Goal: Task Accomplishment & Management: Use online tool/utility

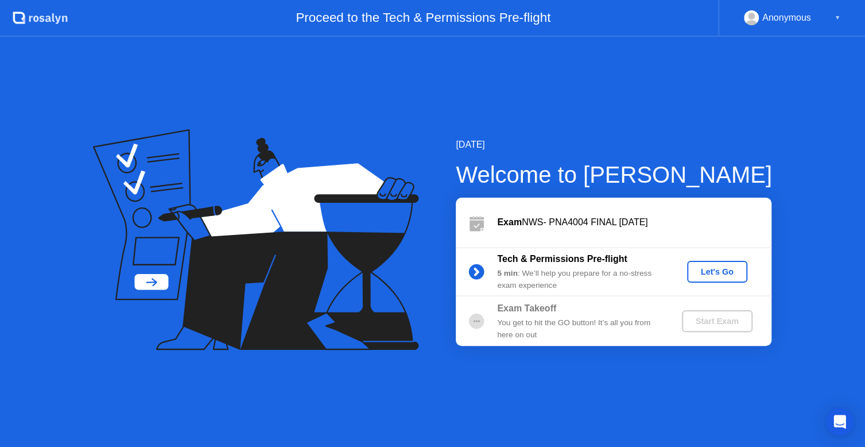
click at [697, 271] on div "Let's Go" at bounding box center [717, 271] width 51 height 9
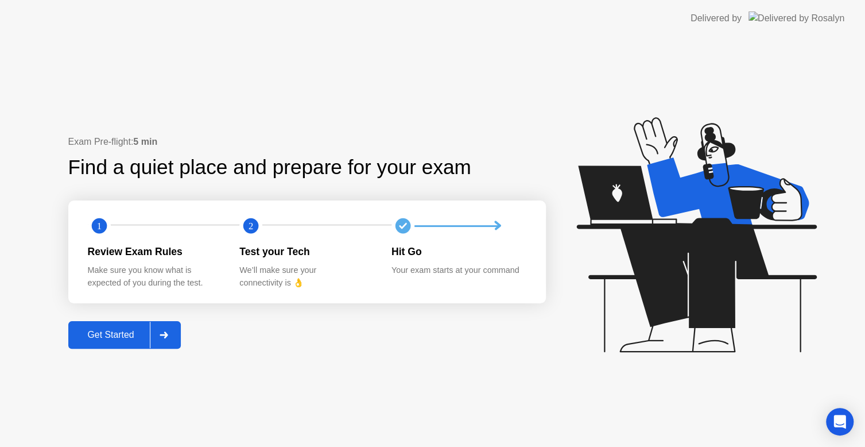
click at [125, 340] on div "Get Started" at bounding box center [111, 334] width 79 height 10
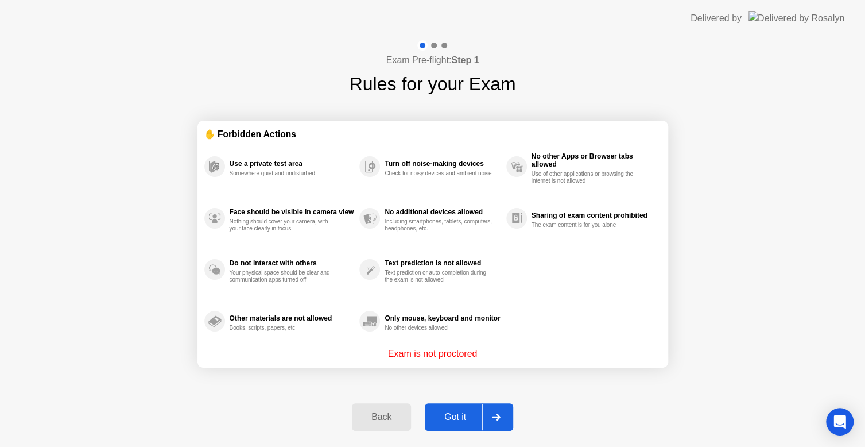
click at [459, 412] on div "Got it" at bounding box center [455, 417] width 54 height 10
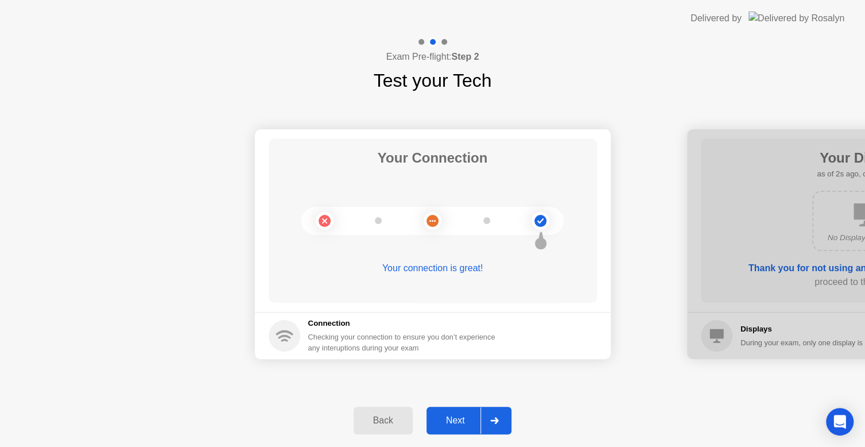
click at [460, 415] on div "Next" at bounding box center [455, 420] width 51 height 10
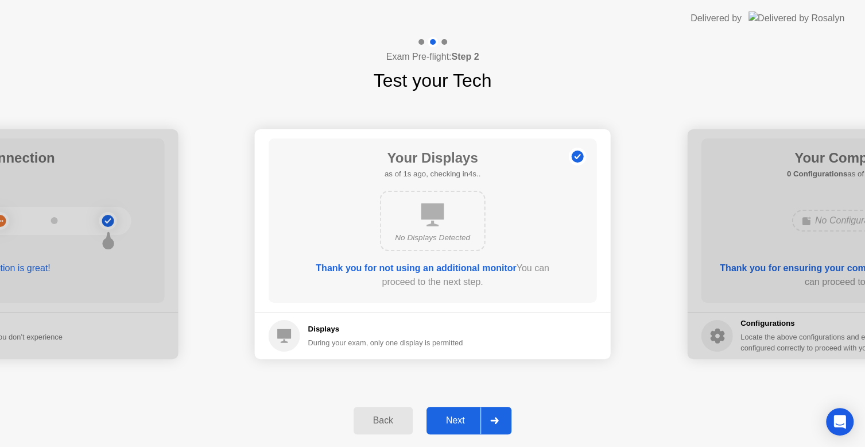
click at [460, 415] on div "Next" at bounding box center [455, 420] width 51 height 10
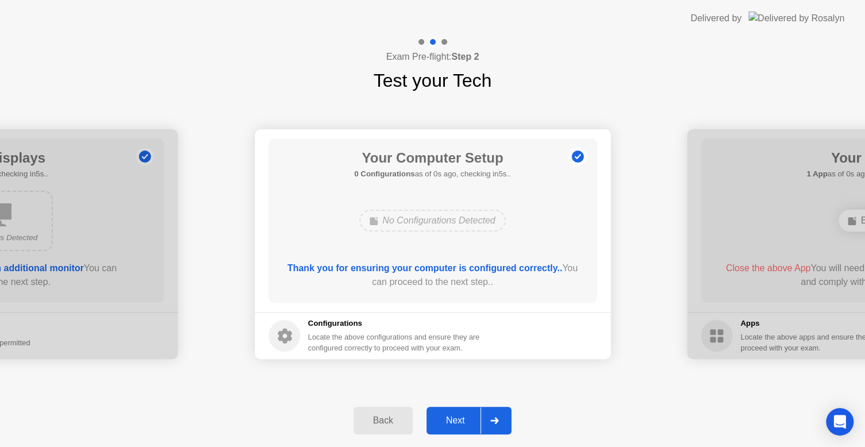
click at [460, 415] on div "Next" at bounding box center [455, 420] width 51 height 10
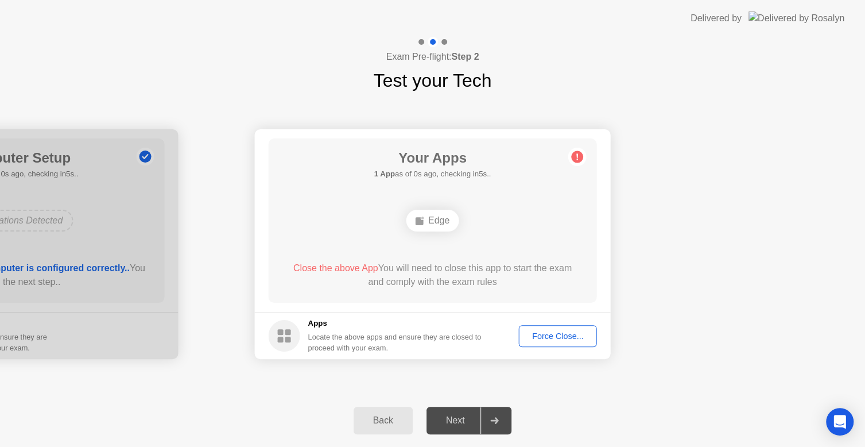
click at [458, 419] on div "Next" at bounding box center [455, 420] width 51 height 10
click at [555, 331] on div "Force Close..." at bounding box center [558, 335] width 70 height 9
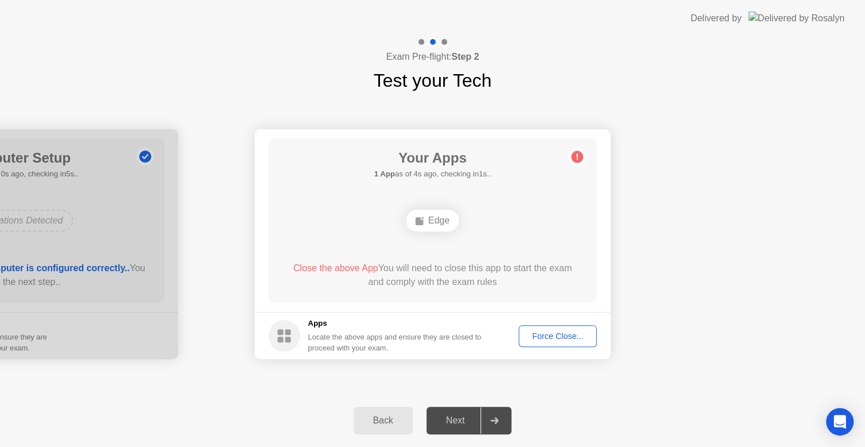
click at [562, 335] on div "Force Close..." at bounding box center [558, 335] width 70 height 9
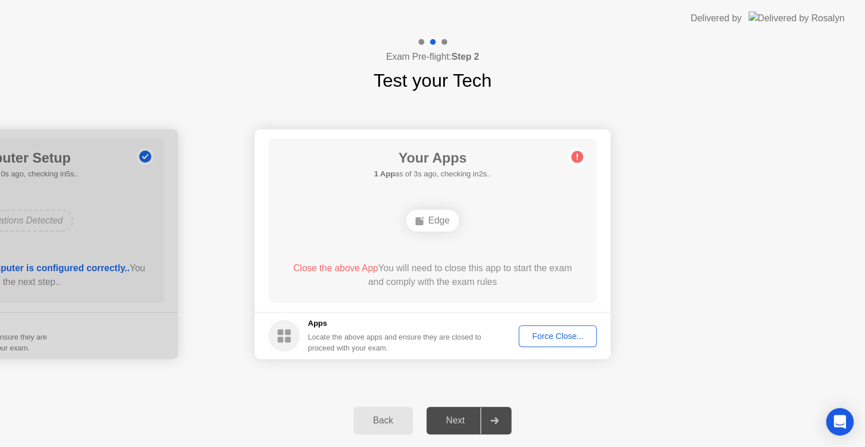
click at [572, 339] on div "Force Close..." at bounding box center [558, 335] width 70 height 9
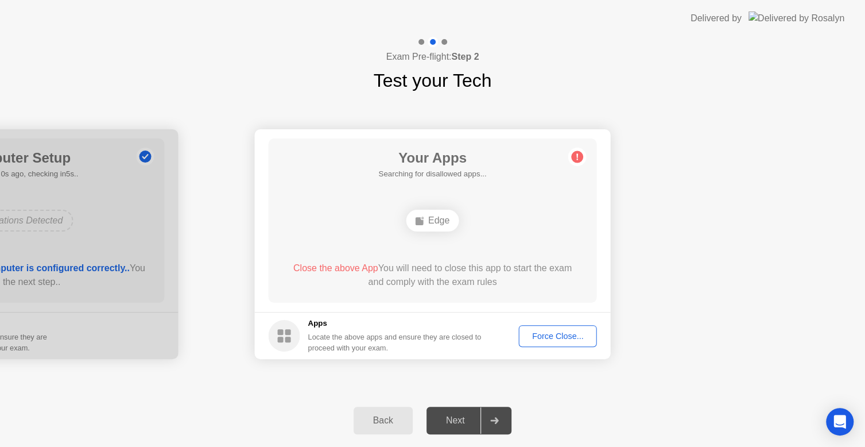
click at [585, 336] on div "Force Close..." at bounding box center [558, 335] width 70 height 9
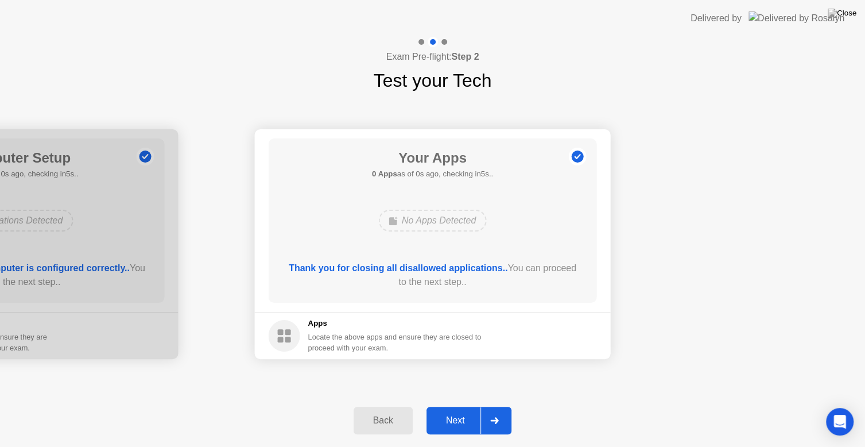
drag, startPoint x: 471, startPoint y: 288, endPoint x: 471, endPoint y: 301, distance: 13.2
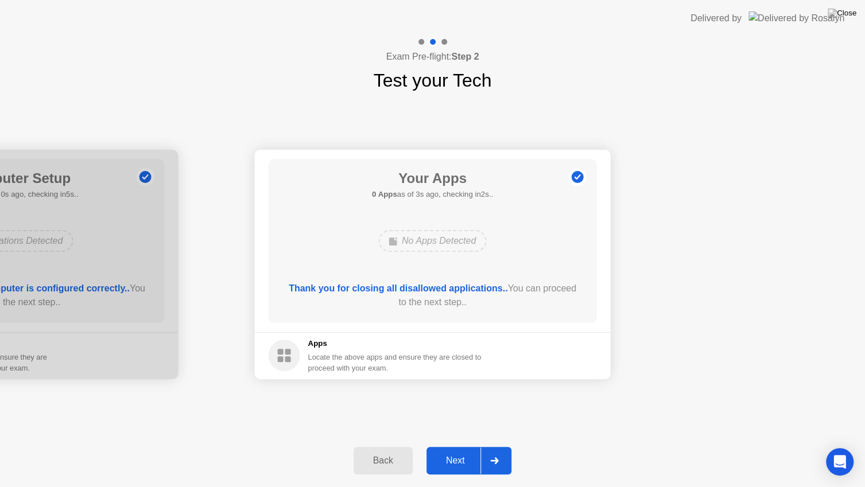
click at [469, 446] on div "Next" at bounding box center [455, 461] width 51 height 10
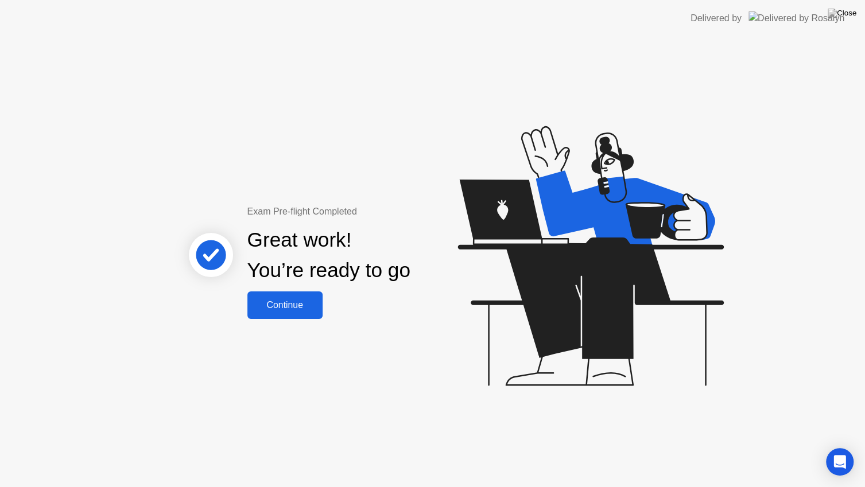
click at [283, 311] on div "Continue" at bounding box center [285, 305] width 68 height 10
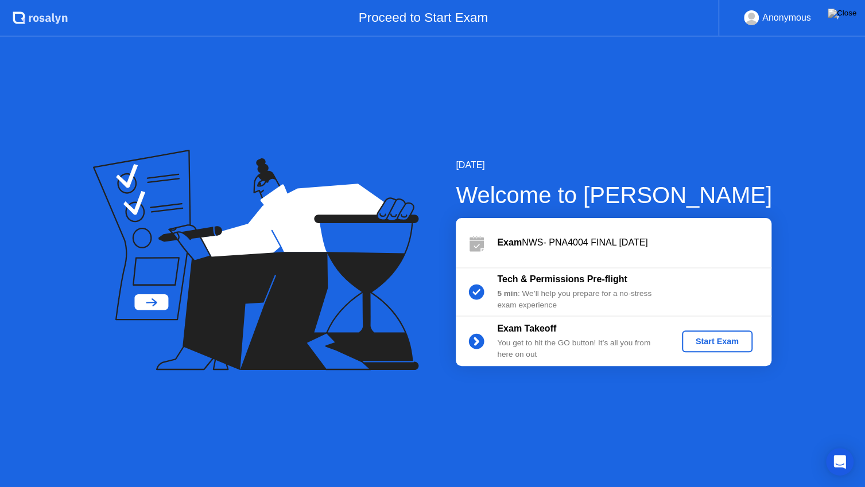
click at [732, 340] on div "Start Exam" at bounding box center [716, 341] width 61 height 9
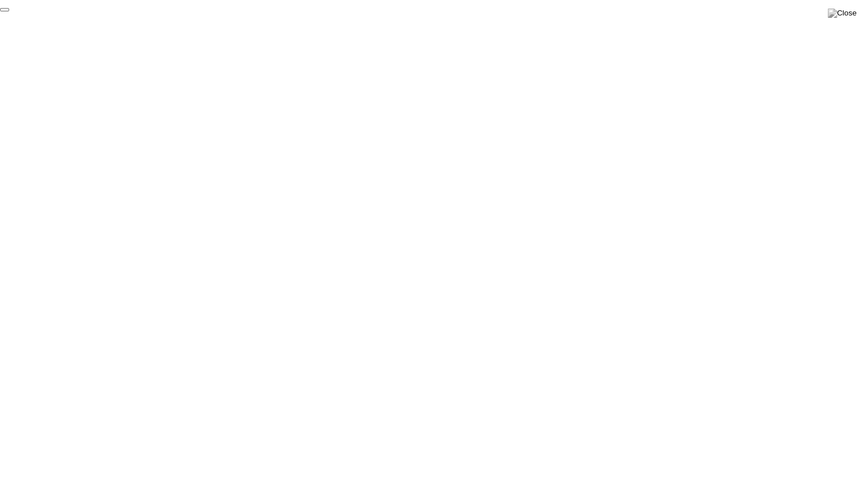
click div "End Proctoring Session"
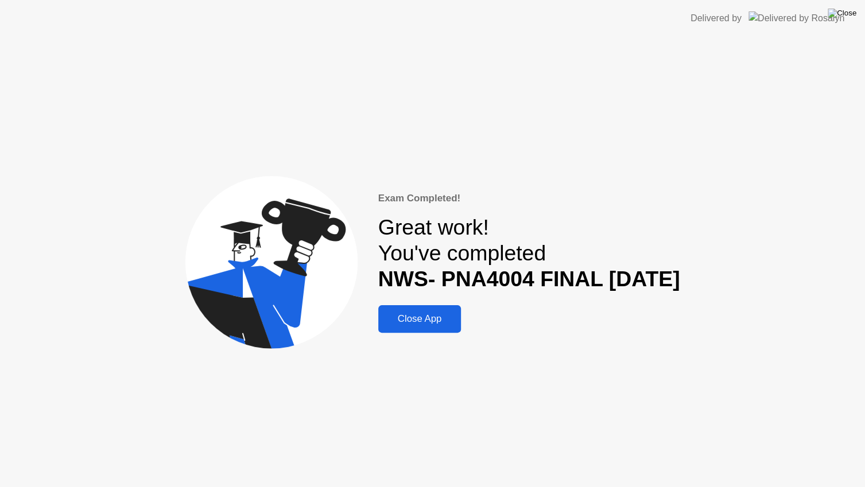
click at [849, 18] on img at bounding box center [842, 13] width 29 height 9
